Goal: Task Accomplishment & Management: Manage account settings

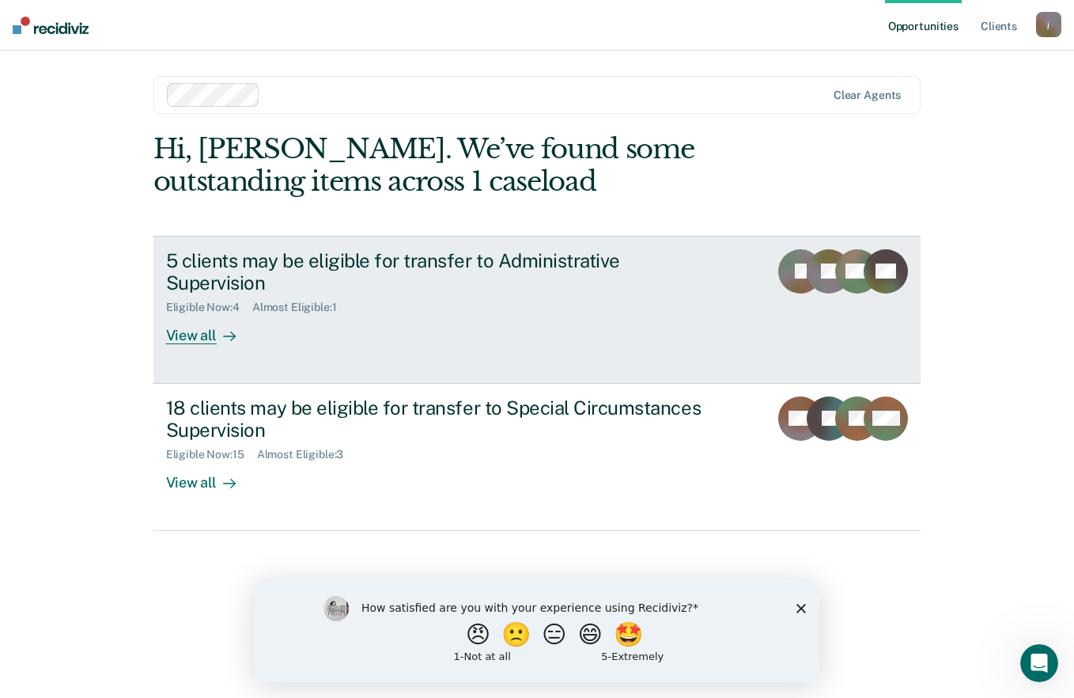
click at [188, 335] on div "View all" at bounding box center [210, 329] width 89 height 31
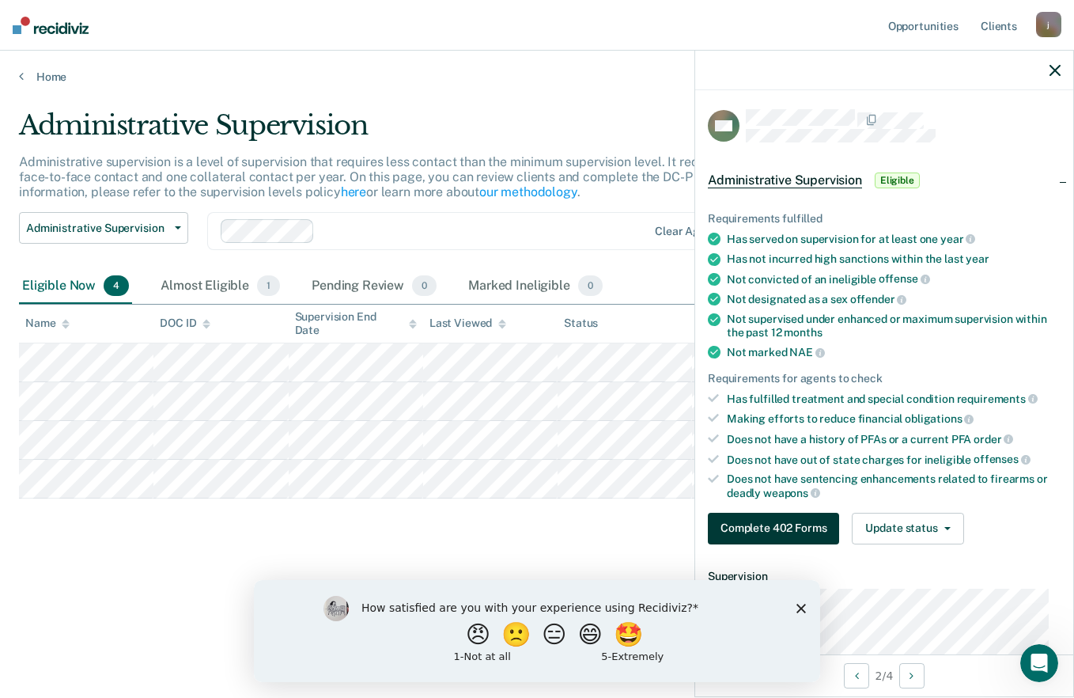
click at [773, 520] on button "Complete 402 Forms" at bounding box center [773, 528] width 131 height 32
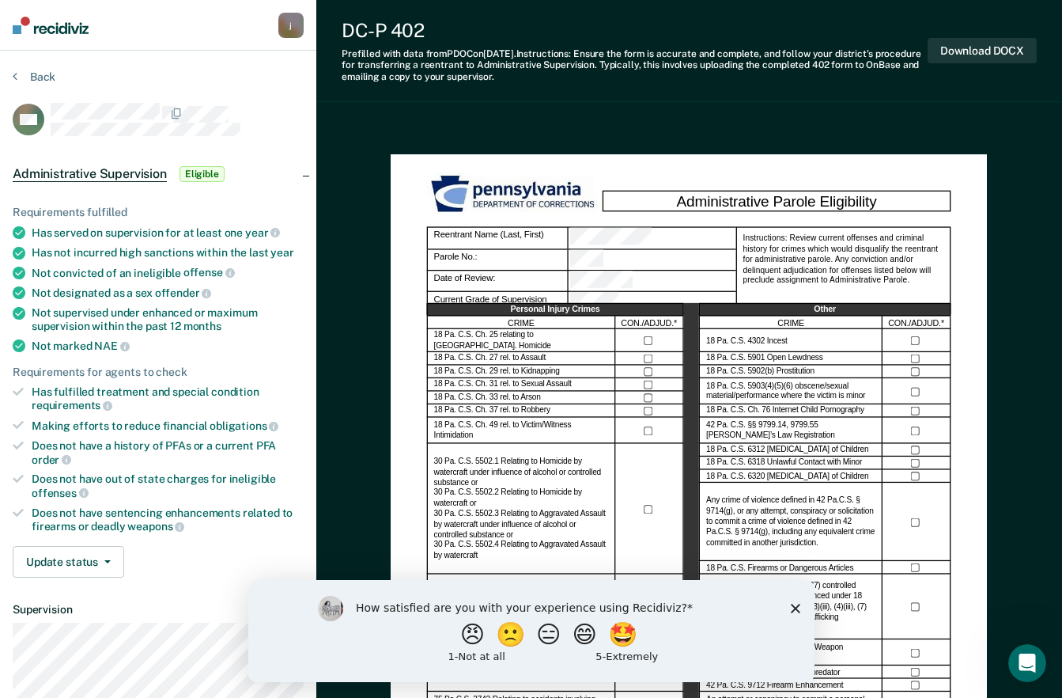
click at [796, 607] on polygon "Close survey" at bounding box center [794, 607] width 9 height 9
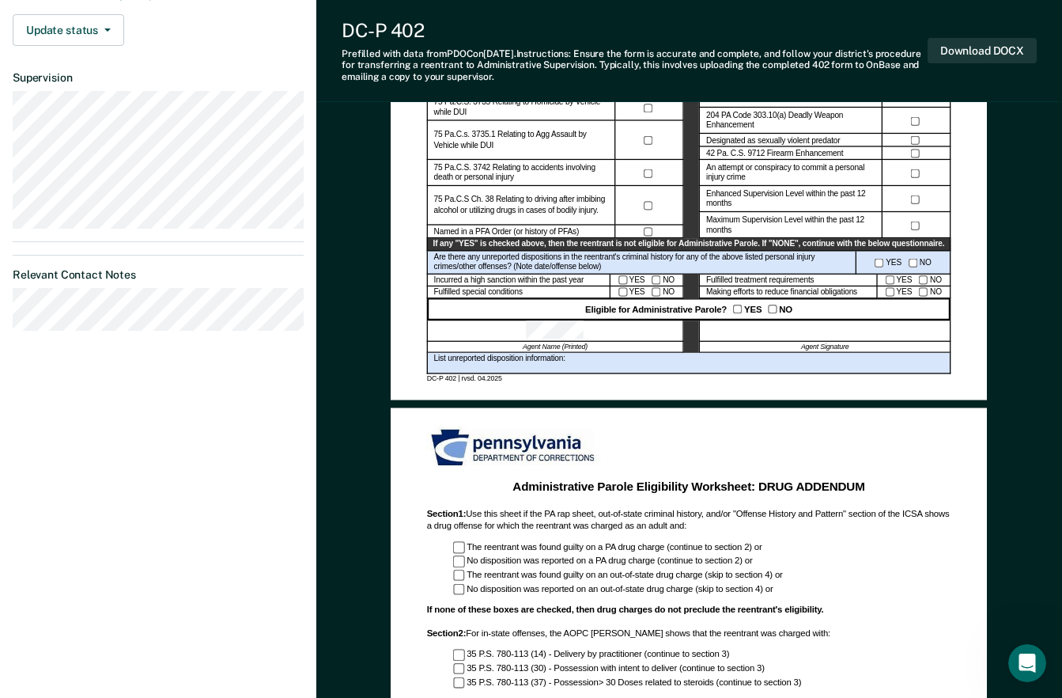
scroll to position [554, 0]
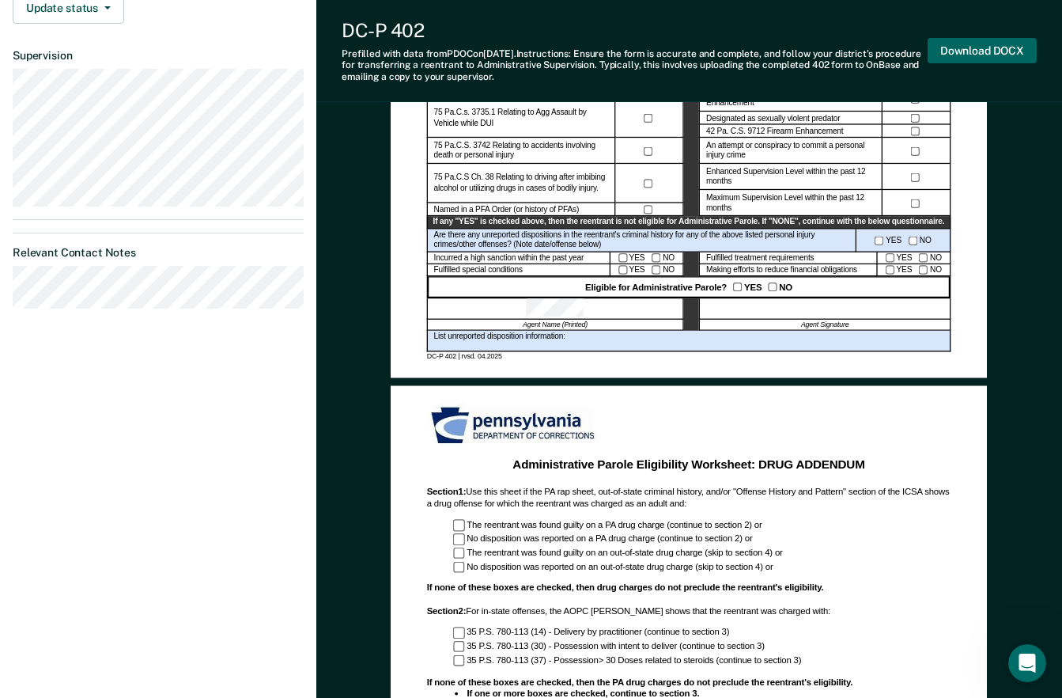
click at [981, 47] on button "Download DOCX" at bounding box center [982, 51] width 109 height 26
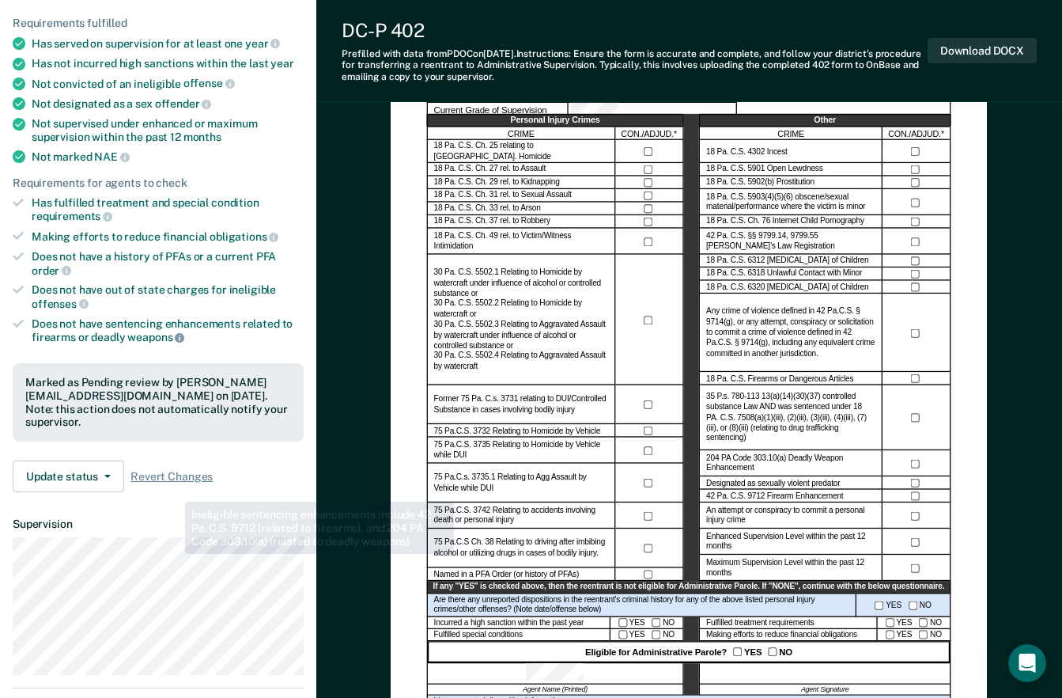
scroll to position [237, 0]
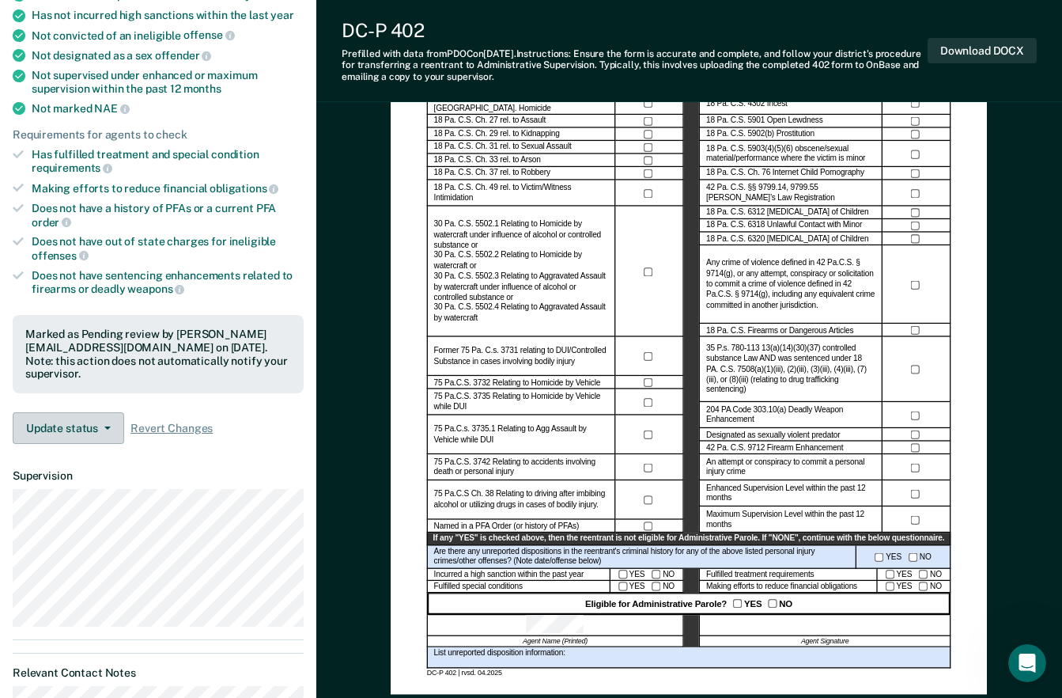
click at [77, 412] on button "Update status" at bounding box center [69, 428] width 112 height 32
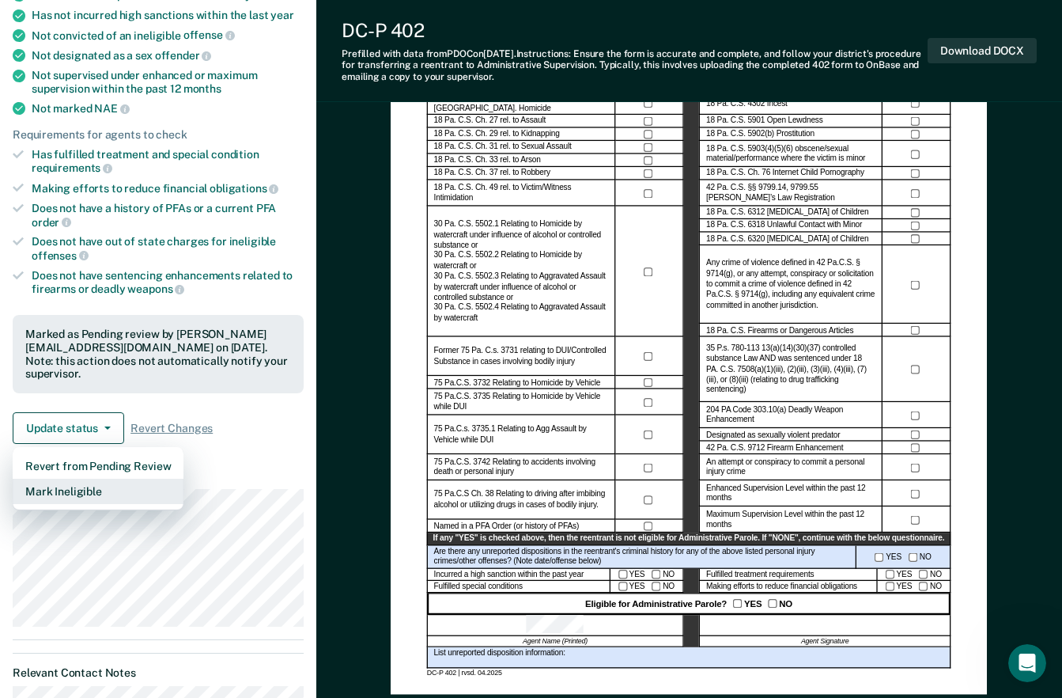
click at [80, 478] on button "Mark Ineligible" at bounding box center [98, 490] width 171 height 25
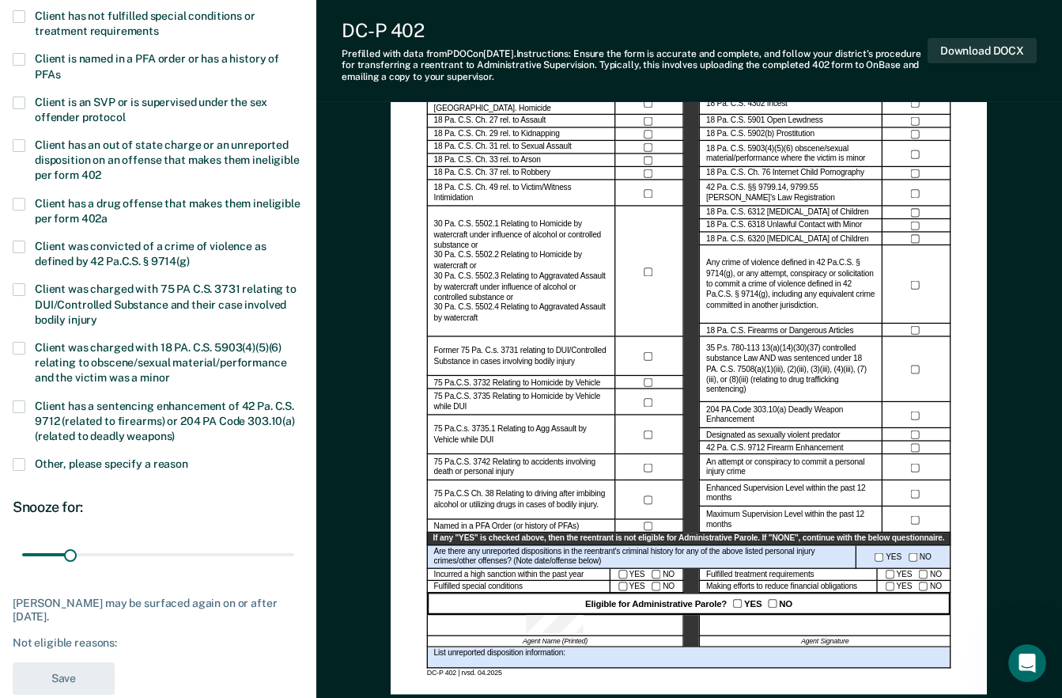
click at [19, 16] on span at bounding box center [19, 16] width 13 height 13
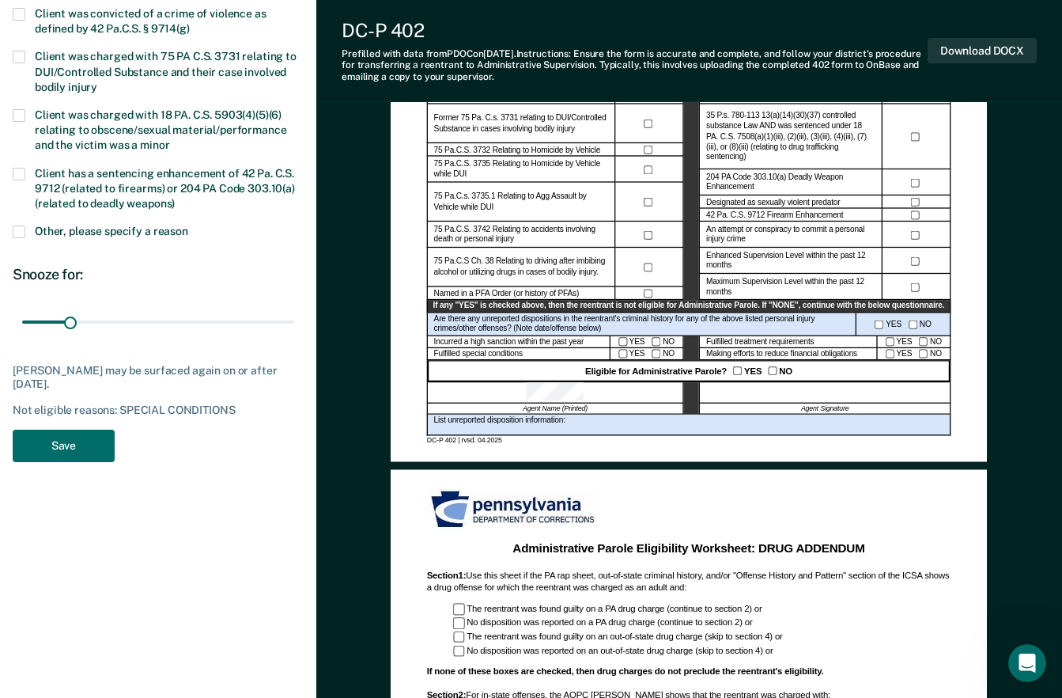
scroll to position [474, 0]
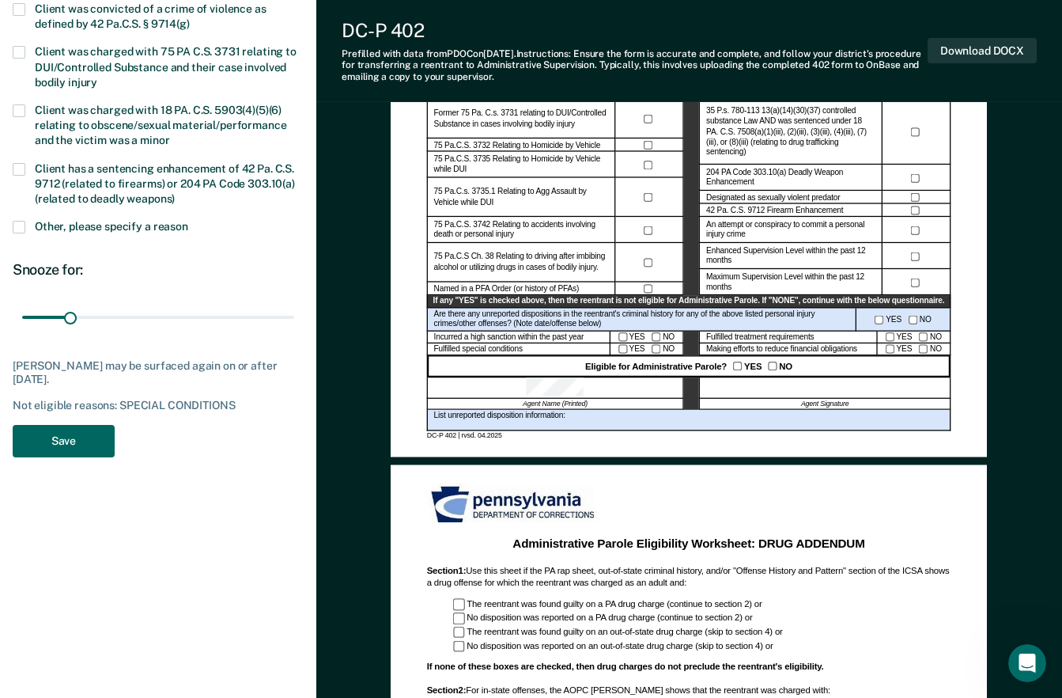
click at [64, 434] on button "Save" at bounding box center [64, 441] width 102 height 32
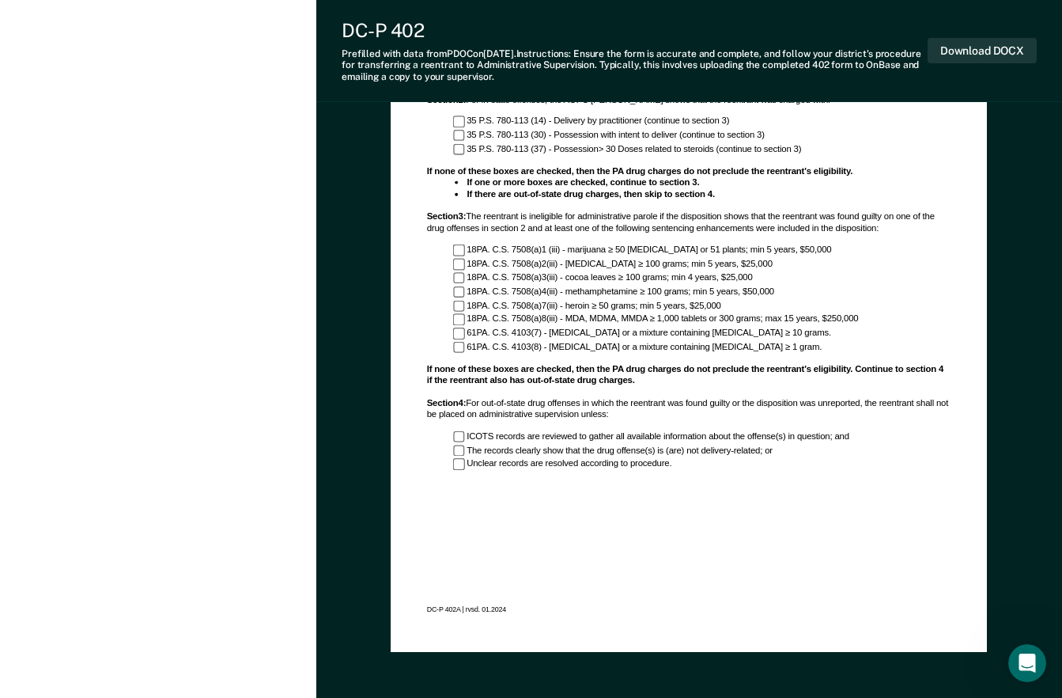
scroll to position [769, 0]
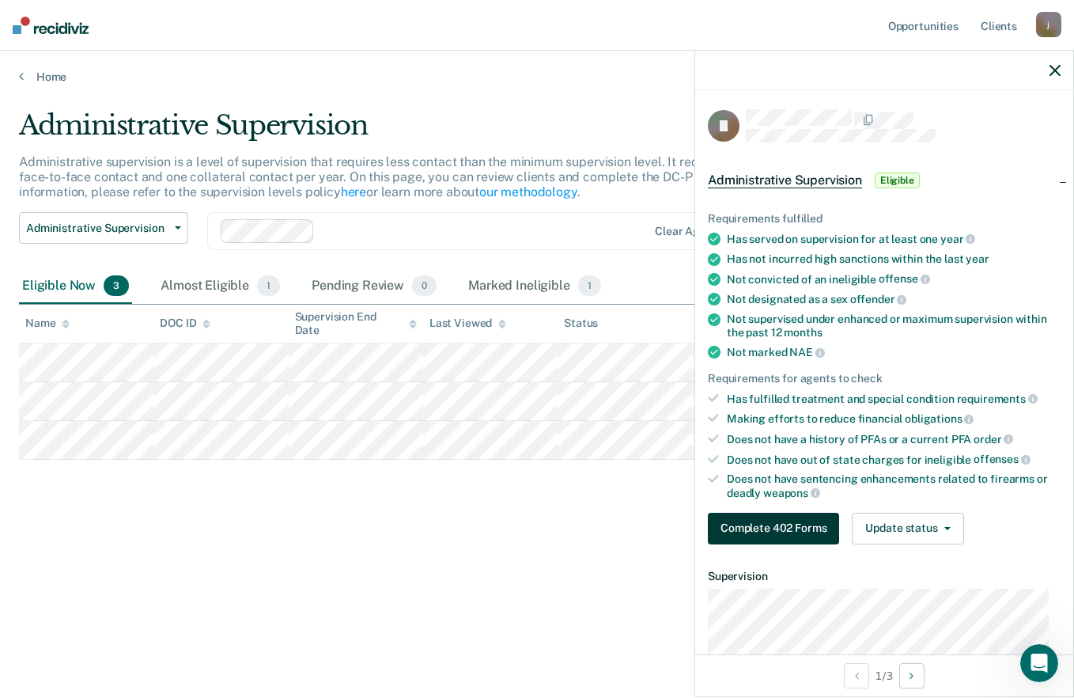
click at [773, 517] on button "Complete 402 Forms" at bounding box center [773, 528] width 131 height 32
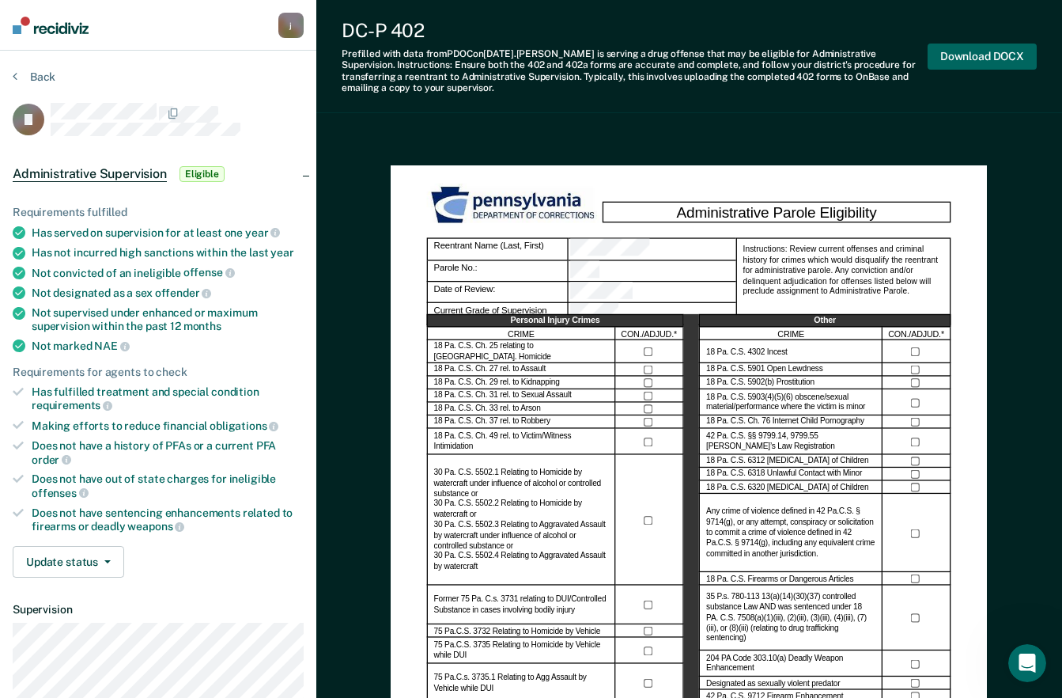
click at [976, 55] on button "Download DOCX" at bounding box center [982, 56] width 109 height 26
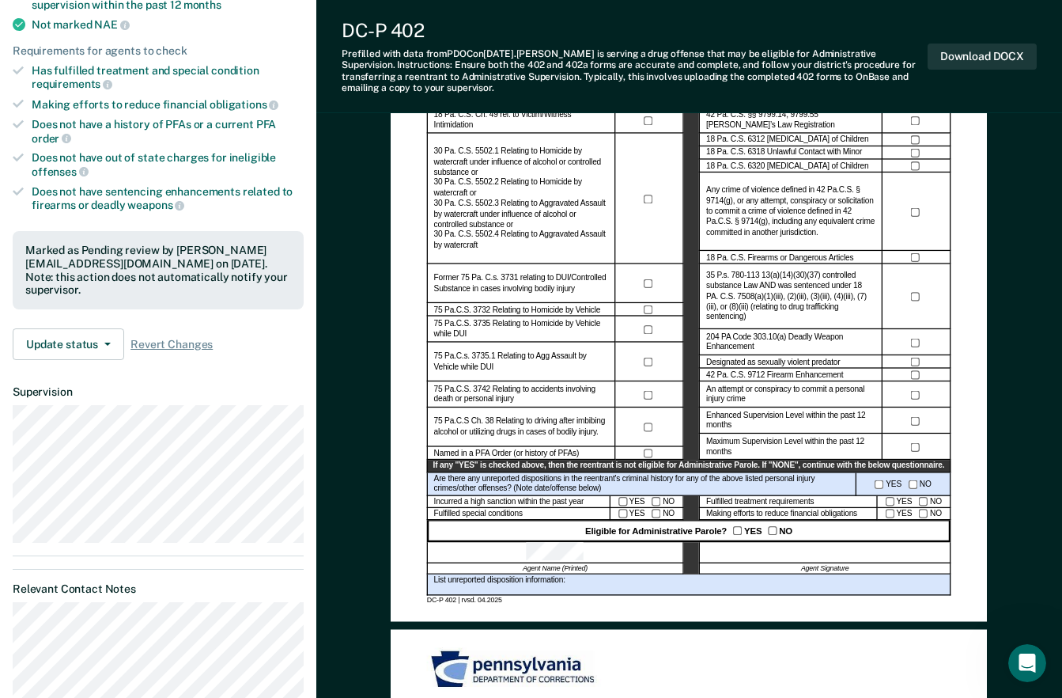
scroll to position [316, 0]
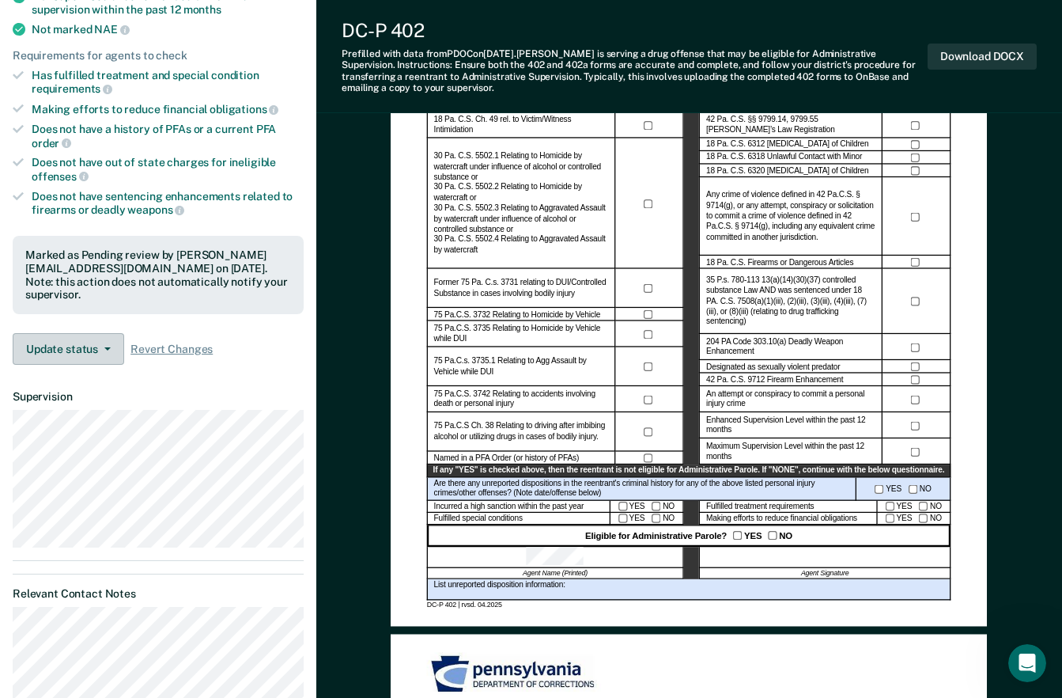
click at [66, 338] on button "Update status" at bounding box center [69, 349] width 112 height 32
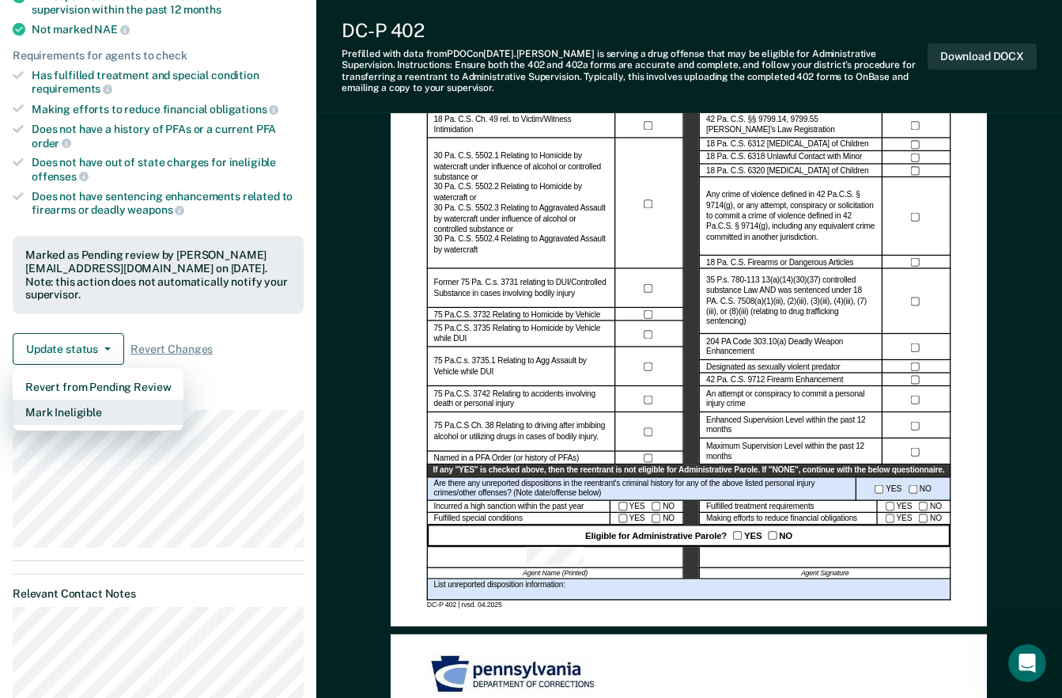
click at [68, 402] on button "Mark Ineligible" at bounding box center [98, 411] width 171 height 25
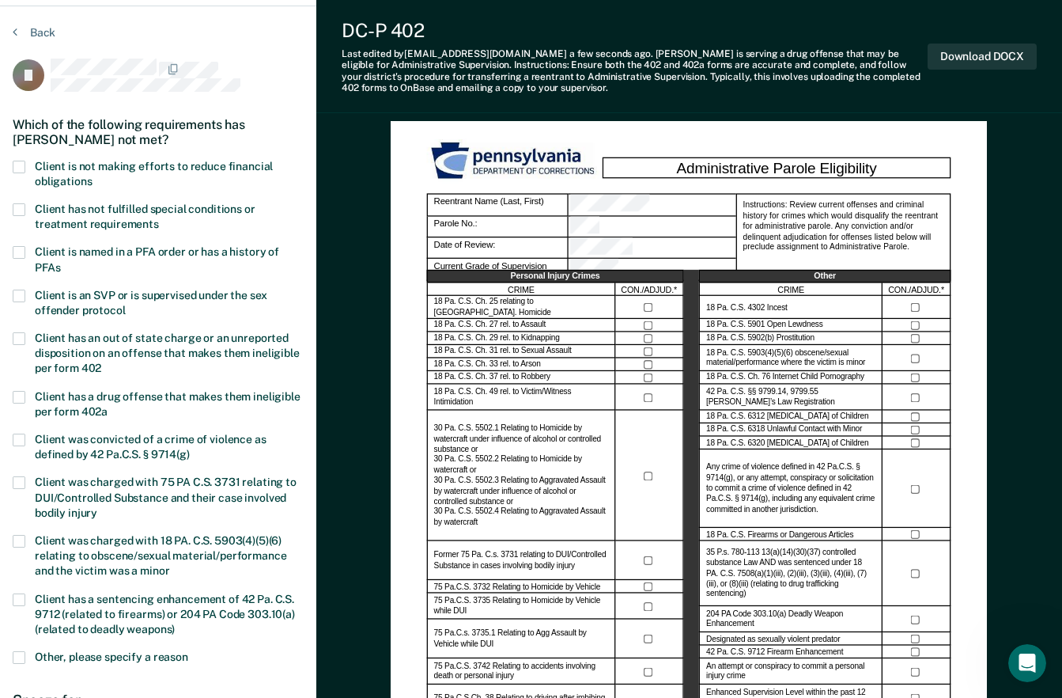
scroll to position [0, 0]
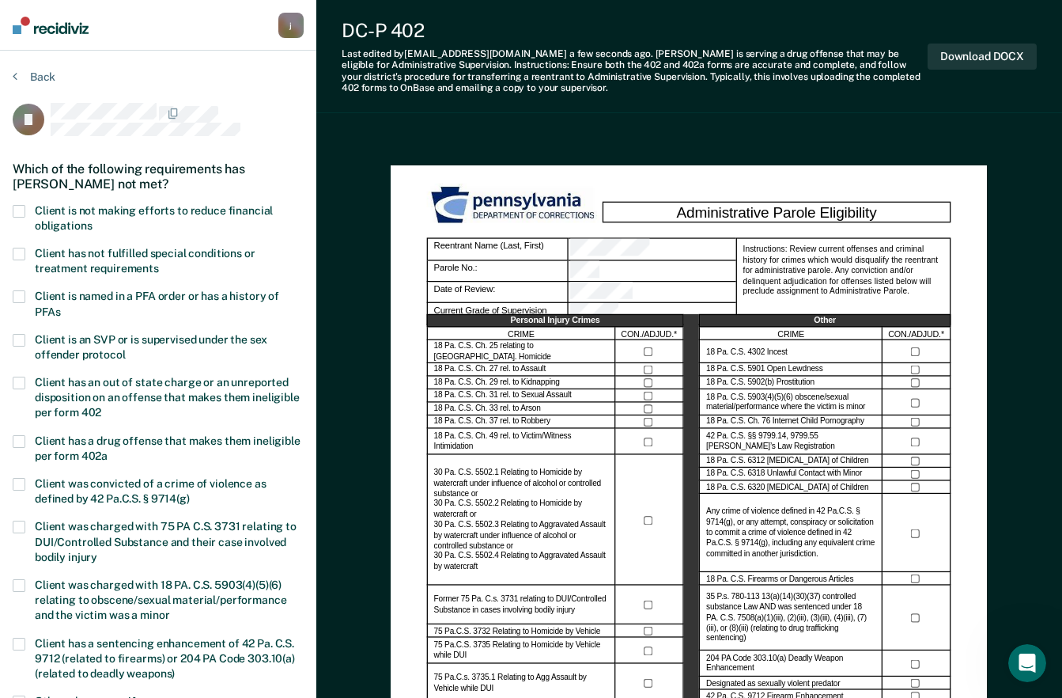
click at [16, 211] on span at bounding box center [19, 211] width 13 height 13
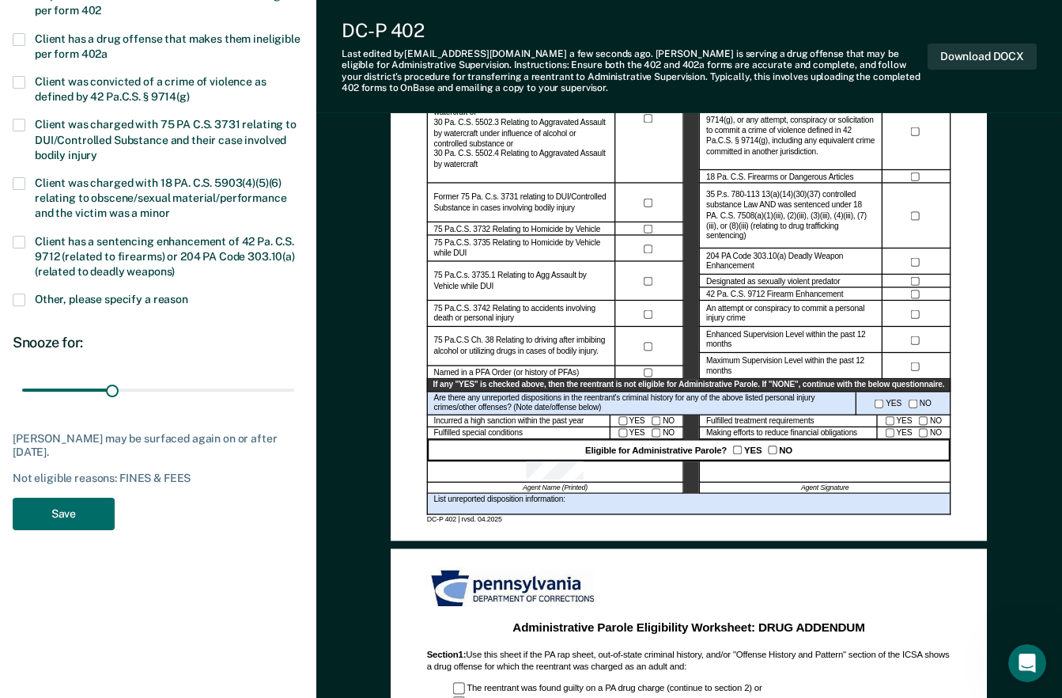
scroll to position [633, 0]
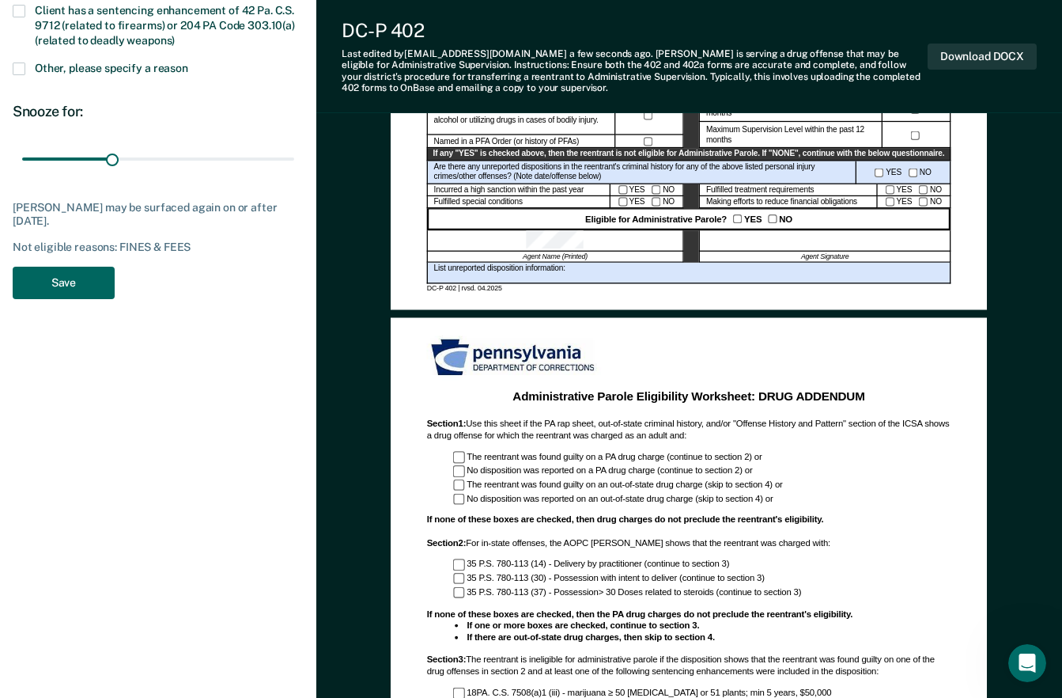
click at [78, 282] on button "Save" at bounding box center [64, 283] width 102 height 32
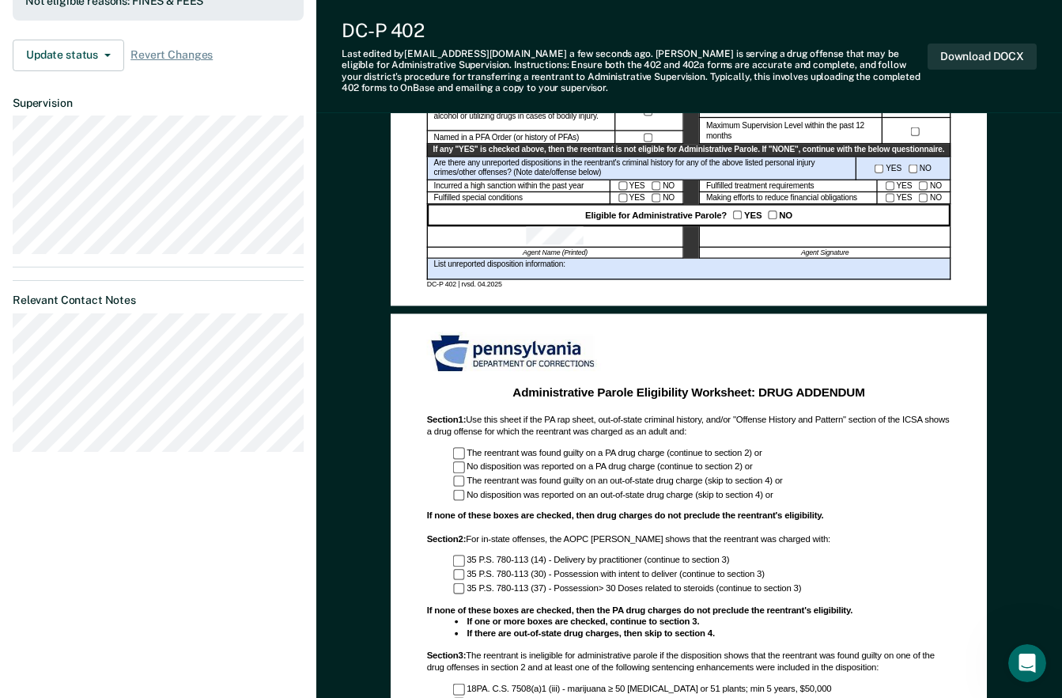
scroll to position [1028, 0]
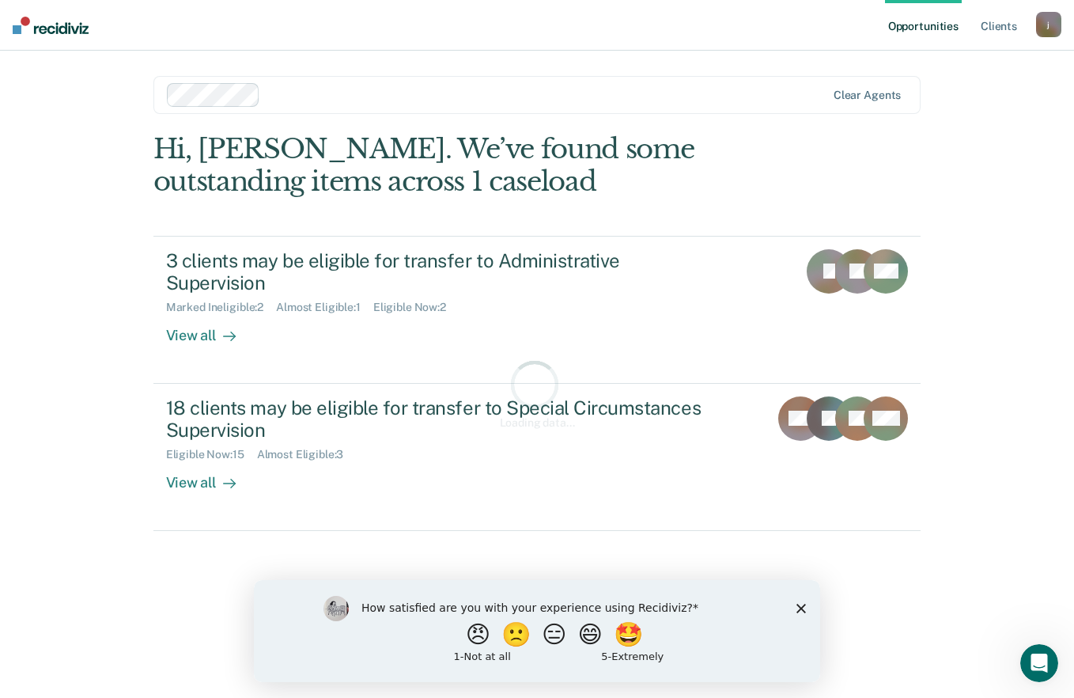
click at [800, 608] on polygon "Close survey" at bounding box center [800, 607] width 9 height 9
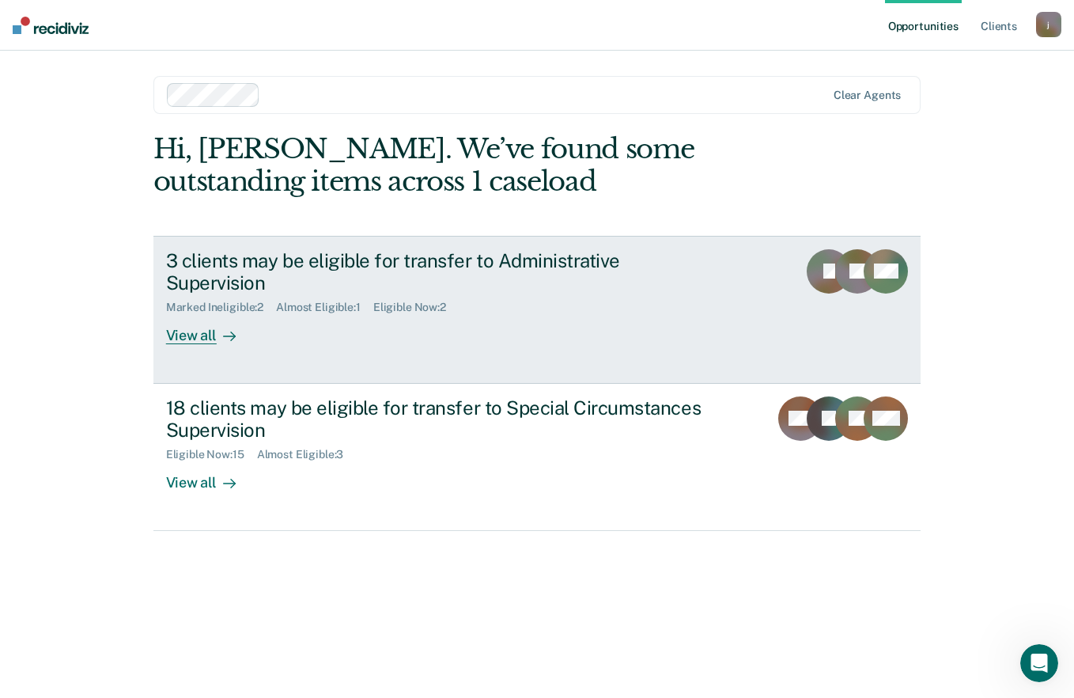
click at [195, 314] on div "View all" at bounding box center [210, 329] width 89 height 31
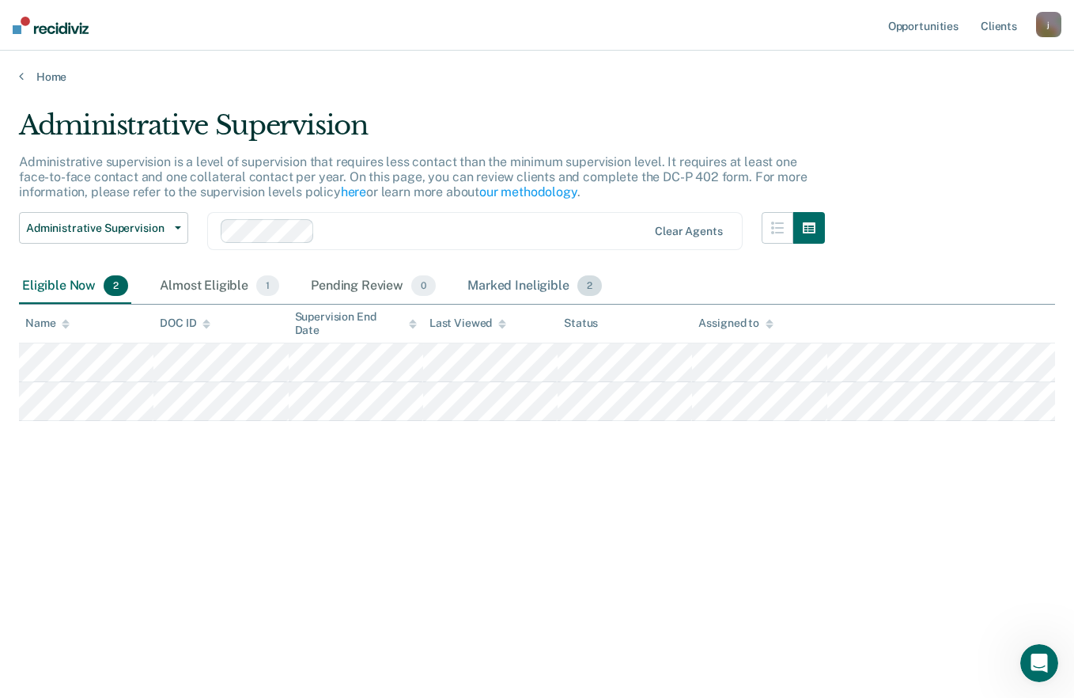
click at [524, 281] on div "Marked Ineligible 2" at bounding box center [534, 286] width 141 height 35
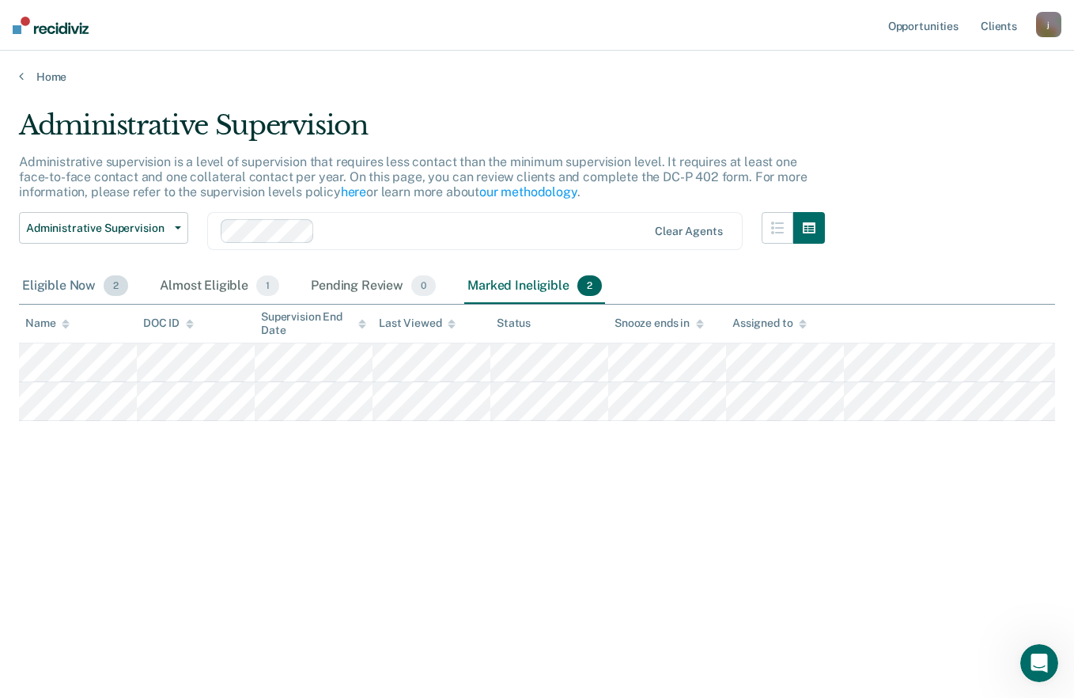
click at [64, 284] on div "Eligible Now 2" at bounding box center [75, 286] width 112 height 35
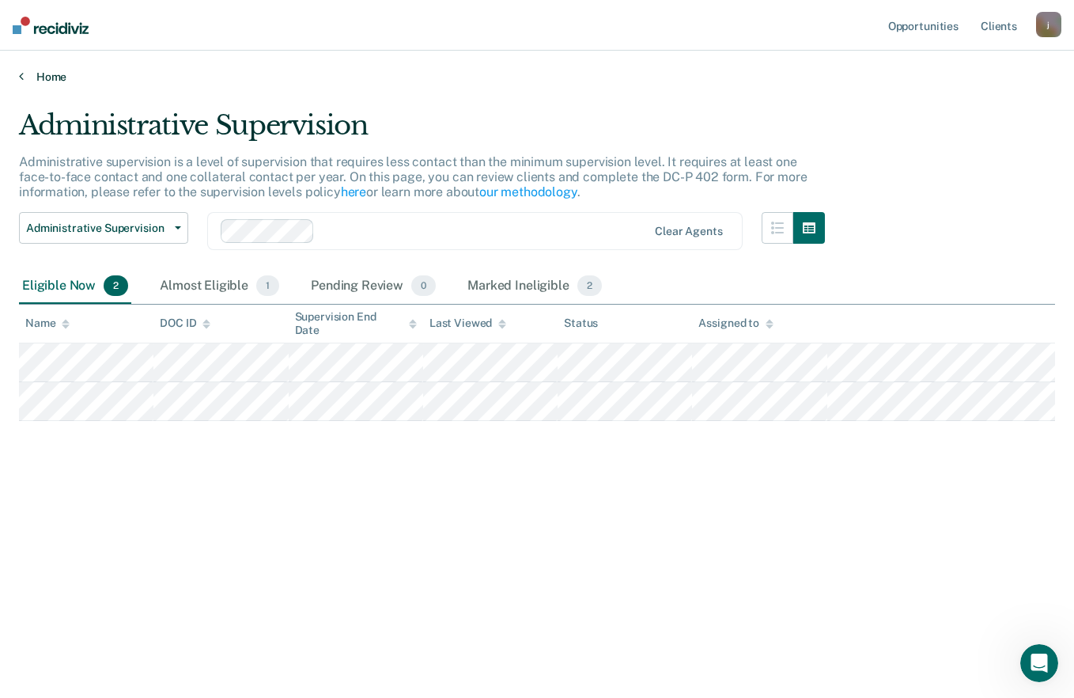
click at [24, 74] on link "Home" at bounding box center [537, 77] width 1036 height 14
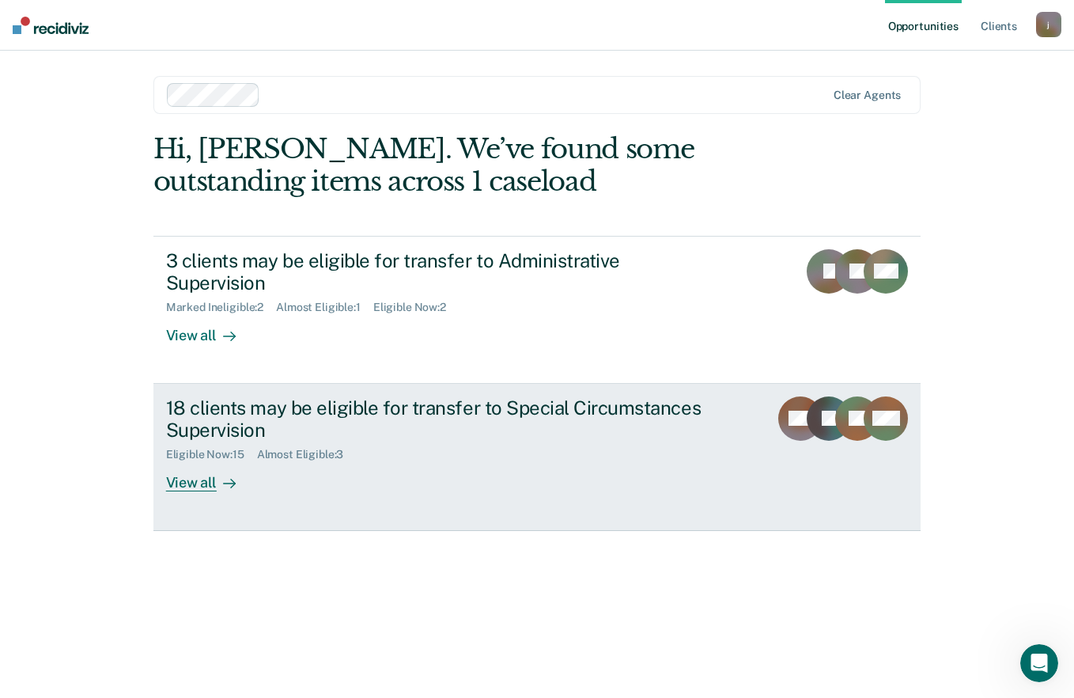
click at [233, 407] on div "18 clients may be eligible for transfer to Special Circumstances Supervision" at bounding box center [443, 419] width 555 height 46
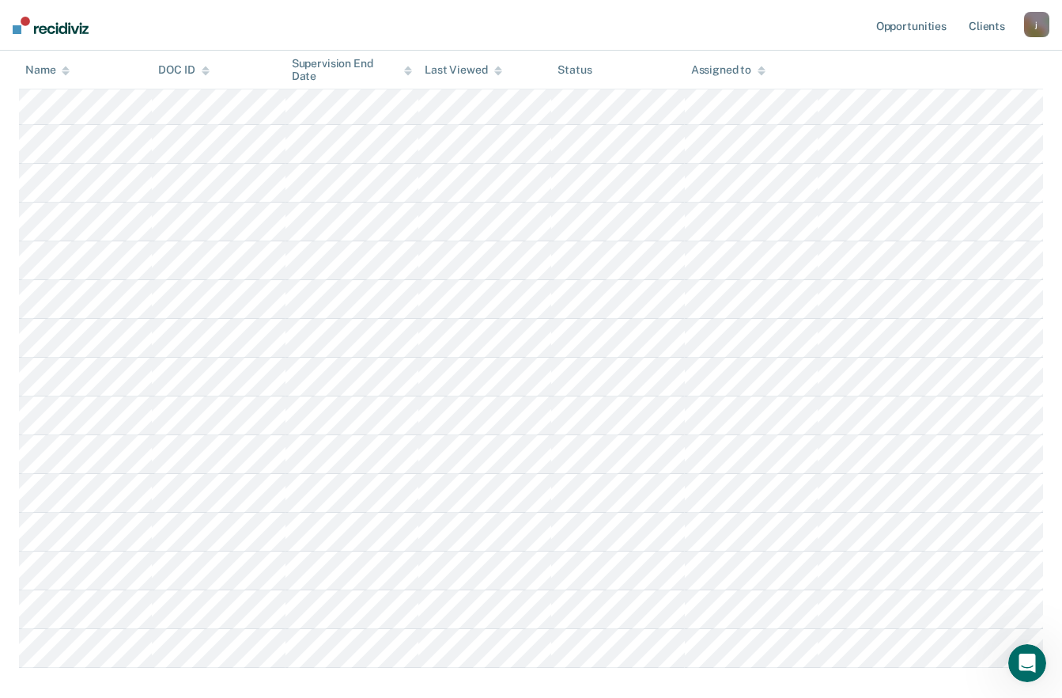
scroll to position [386, 0]
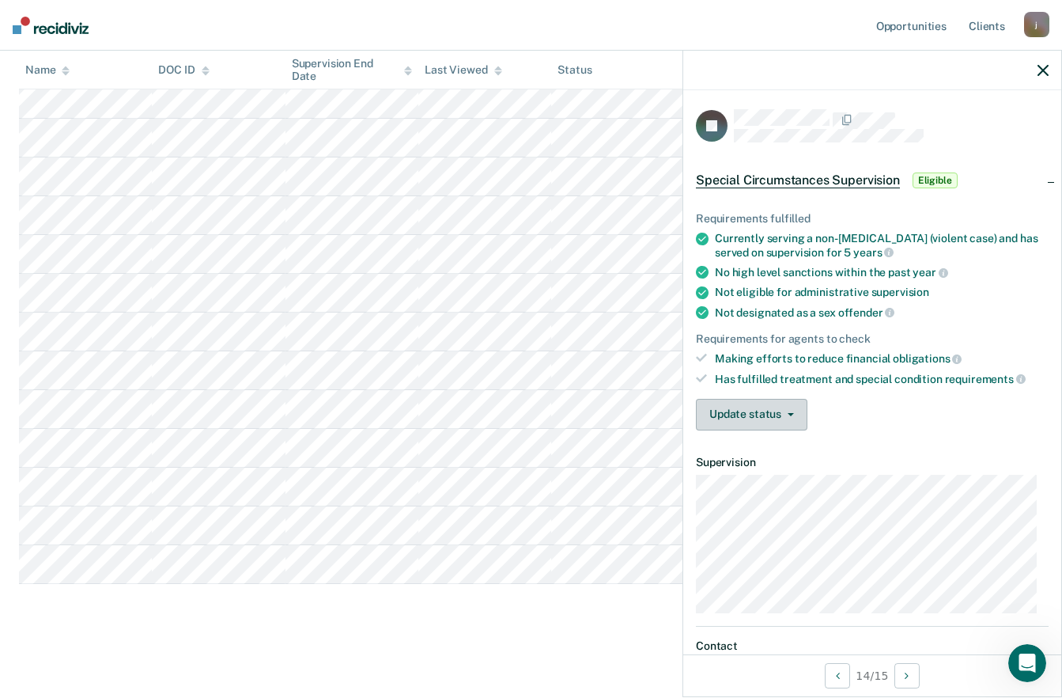
click at [782, 408] on button "Update status" at bounding box center [752, 415] width 112 height 32
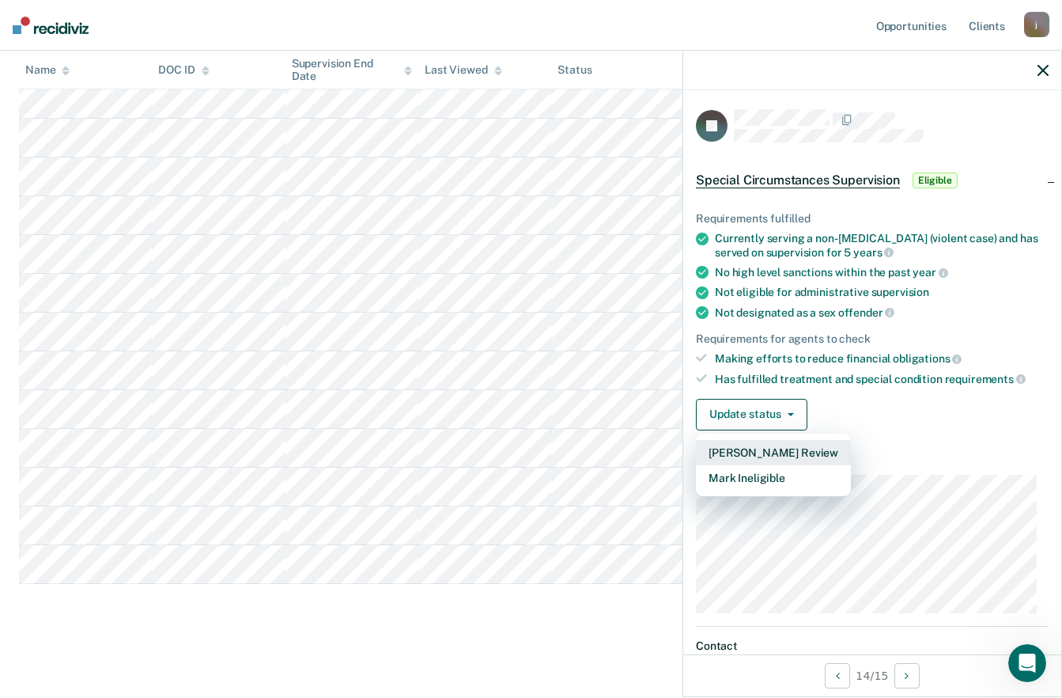
click at [739, 440] on button "[PERSON_NAME] Review" at bounding box center [773, 452] width 155 height 25
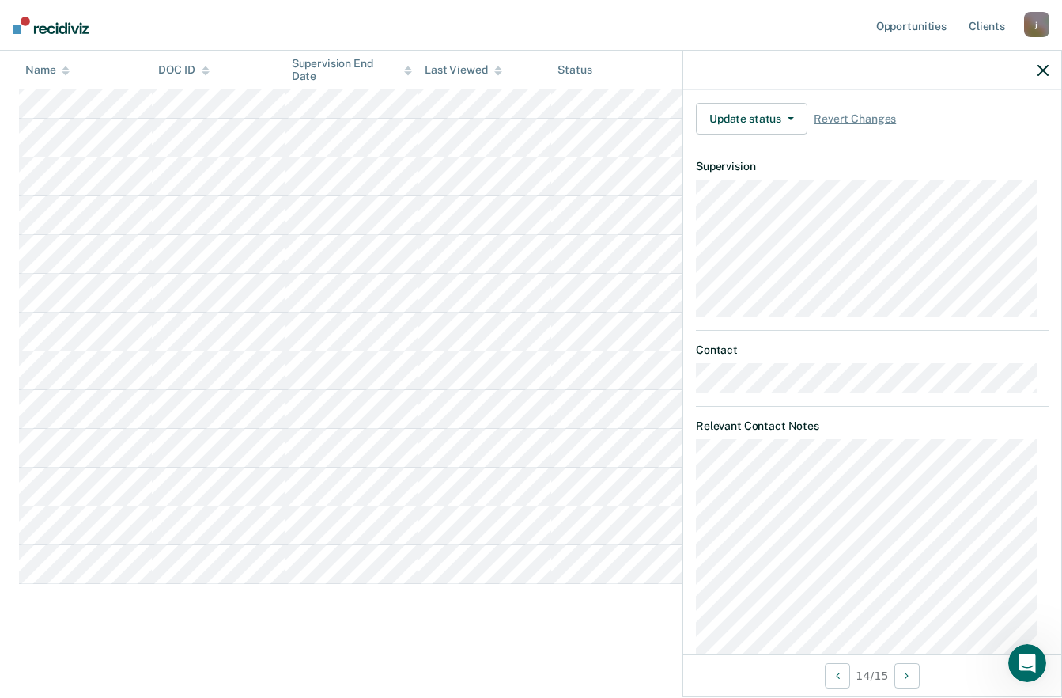
scroll to position [414, 0]
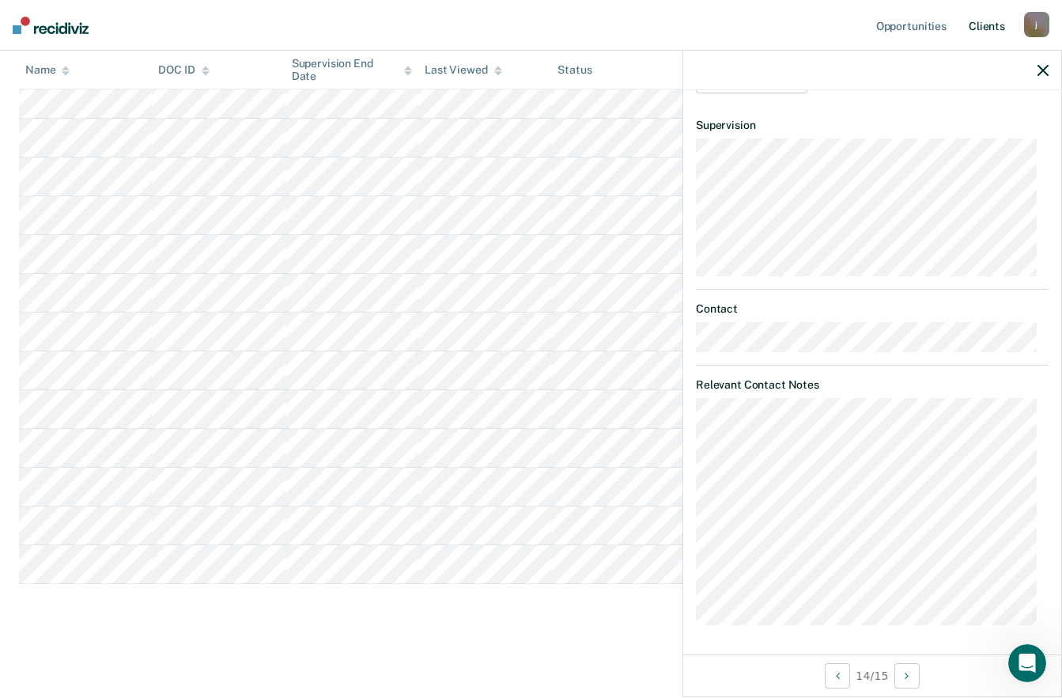
click at [1000, 22] on link "Client s" at bounding box center [987, 25] width 43 height 51
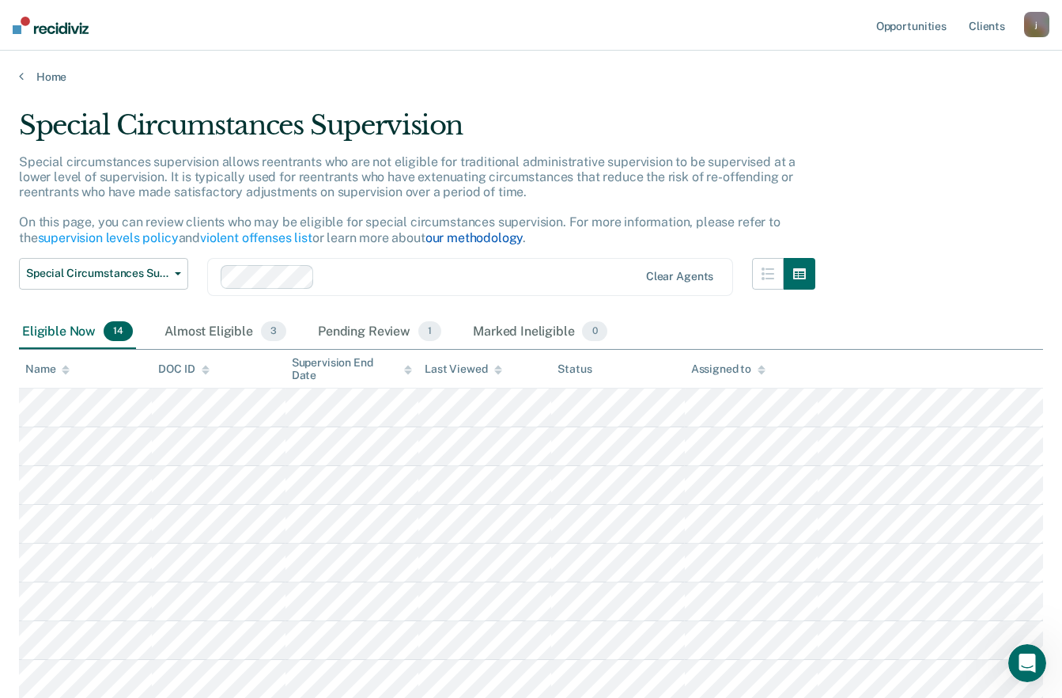
click at [460, 236] on link "our methodology" at bounding box center [474, 237] width 98 height 15
click at [360, 331] on div "Pending Review 1" at bounding box center [380, 332] width 130 height 35
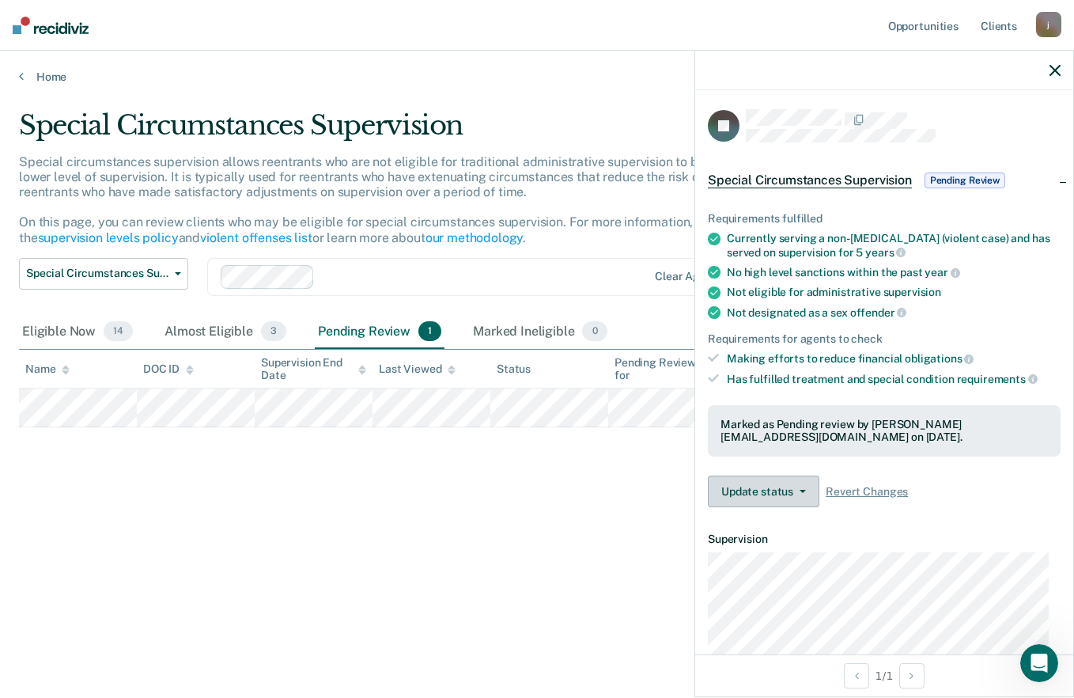
click at [793, 486] on button "Update status" at bounding box center [764, 491] width 112 height 32
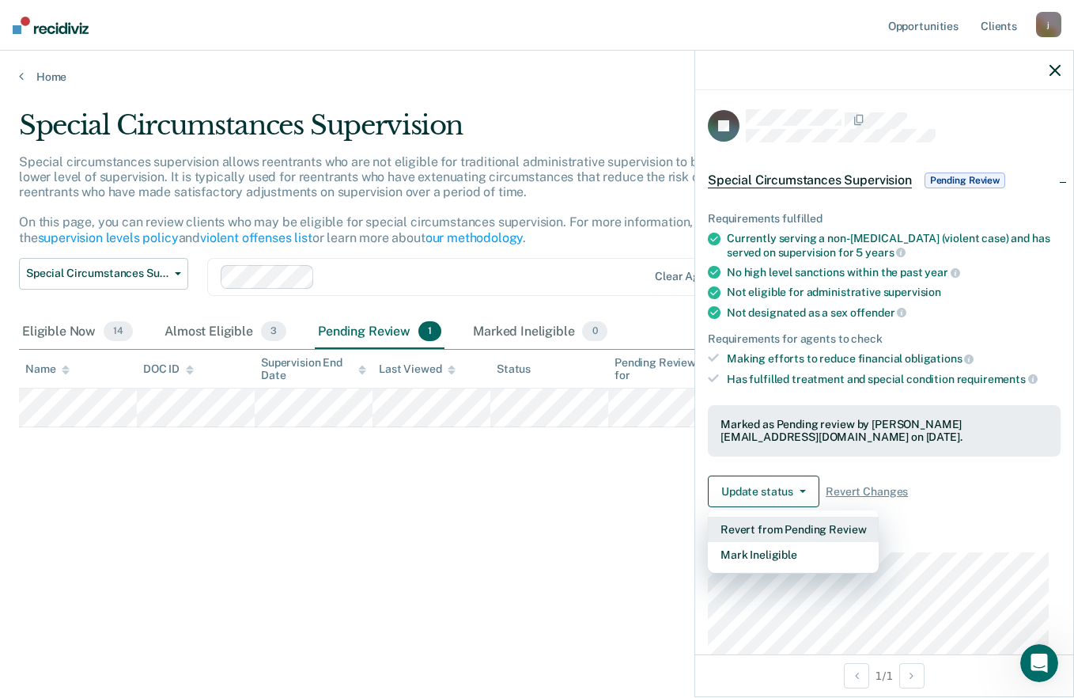
click at [760, 525] on button "Revert from Pending Review" at bounding box center [793, 528] width 171 height 25
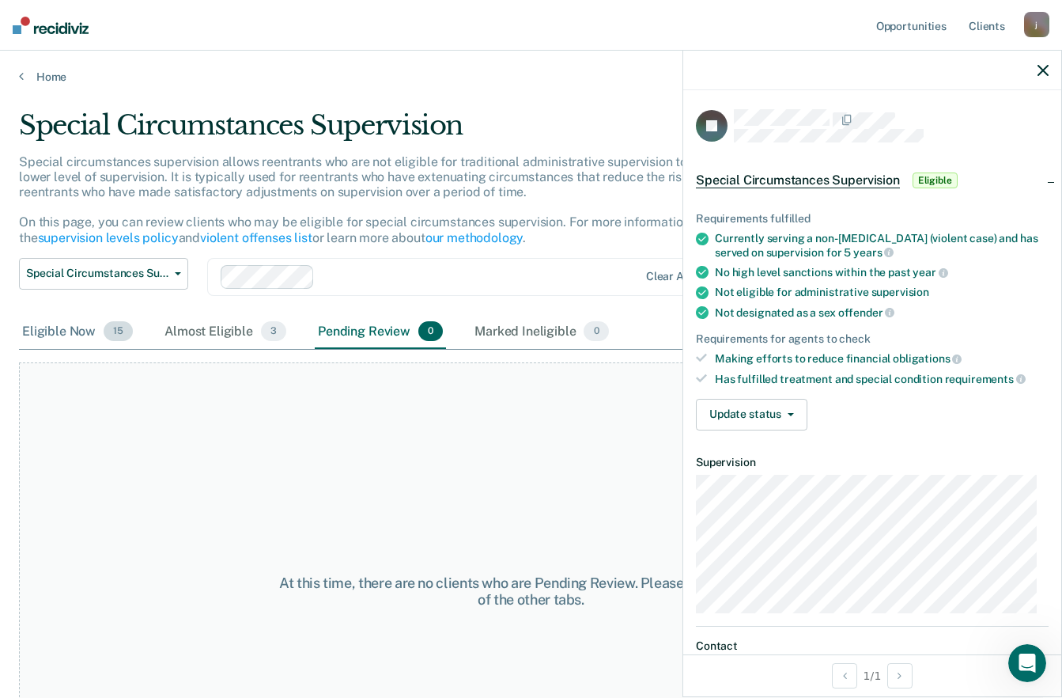
click at [47, 327] on div "Eligible Now 15" at bounding box center [77, 332] width 117 height 35
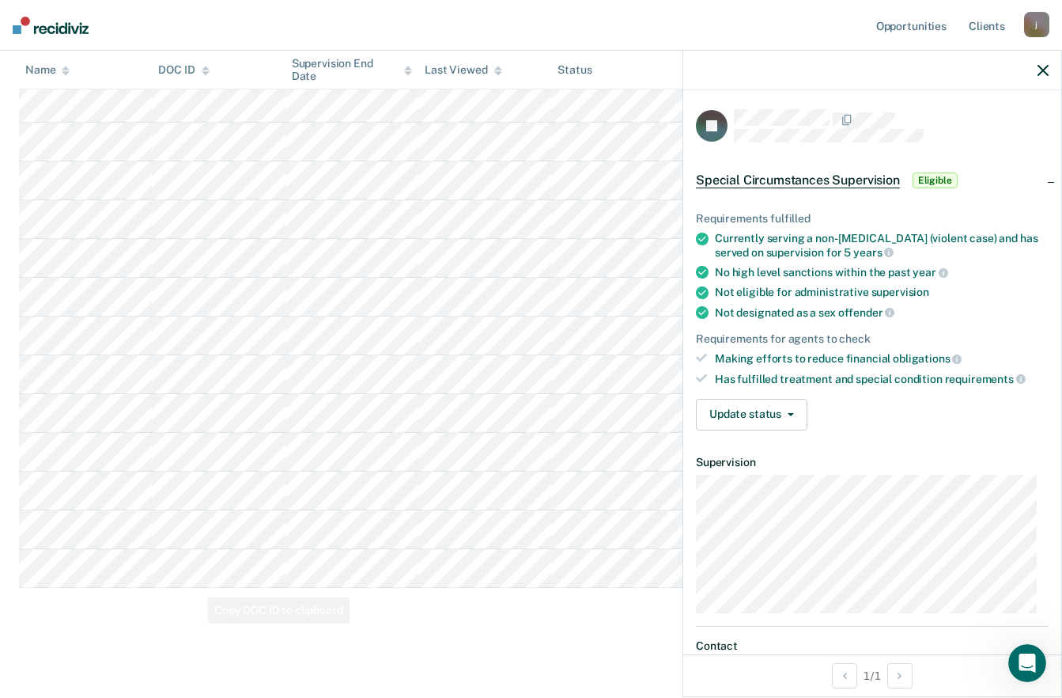
scroll to position [386, 0]
click at [792, 408] on button "Update status" at bounding box center [752, 415] width 112 height 32
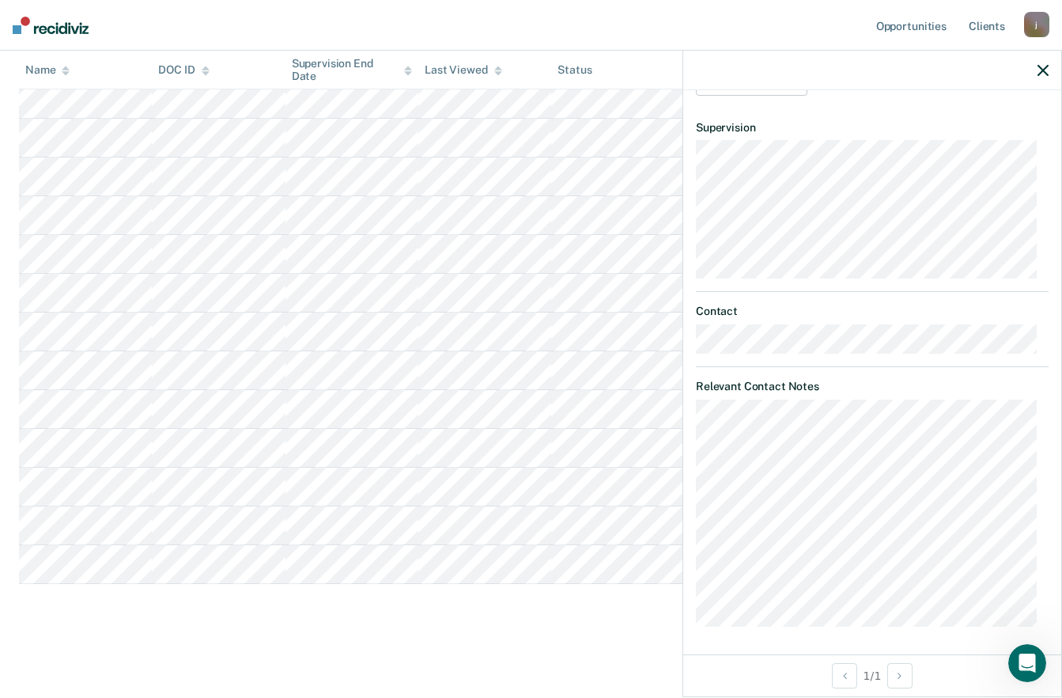
scroll to position [337, 0]
